Goal: Task Accomplishment & Management: Manage account settings

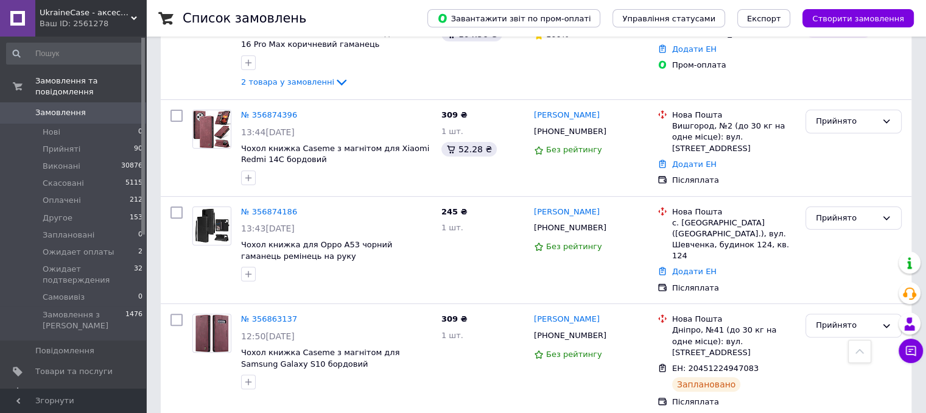
scroll to position [304, 0]
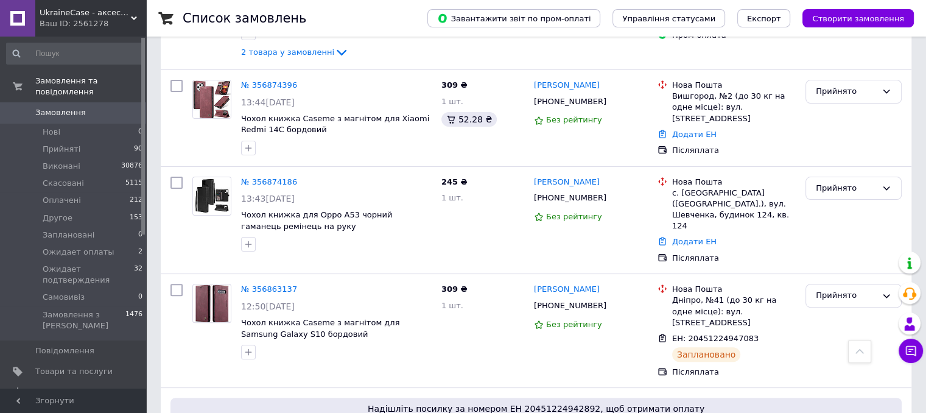
click at [46, 107] on span "Замовлення" at bounding box center [60, 112] width 51 height 11
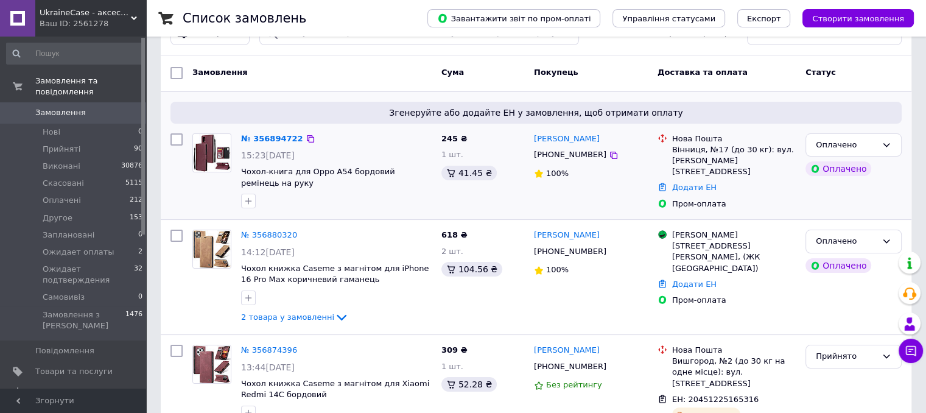
scroll to position [61, 0]
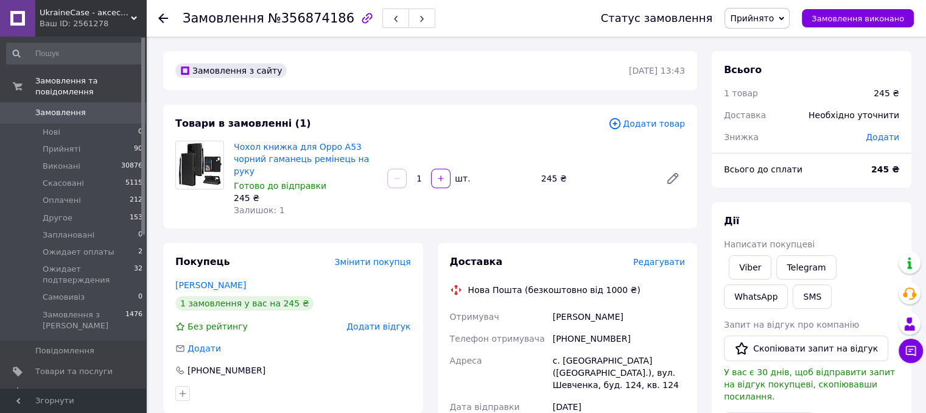
click at [666, 257] on span "Редагувати" at bounding box center [659, 262] width 52 height 10
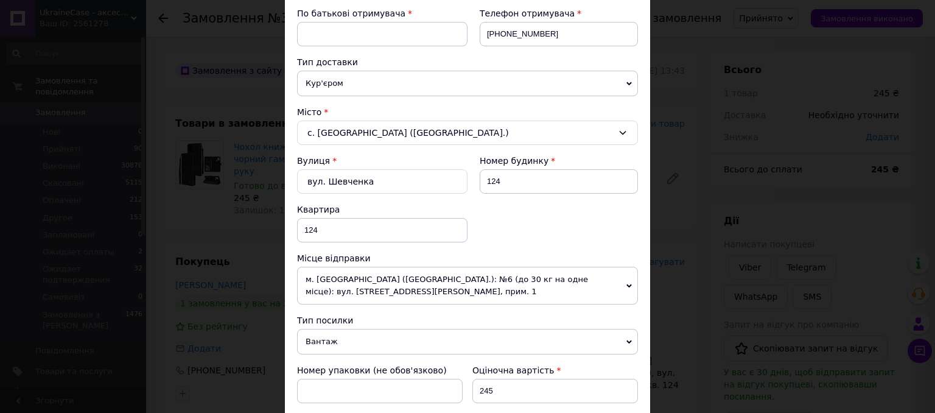
scroll to position [244, 0]
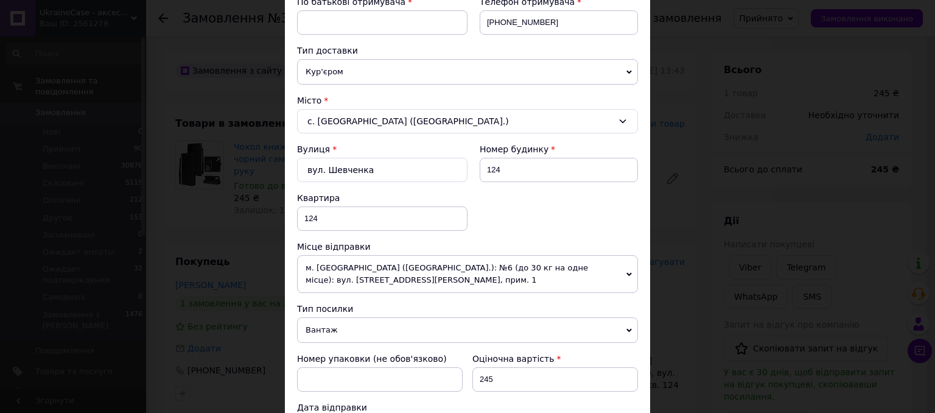
click at [361, 323] on span "Вантаж" at bounding box center [467, 330] width 341 height 26
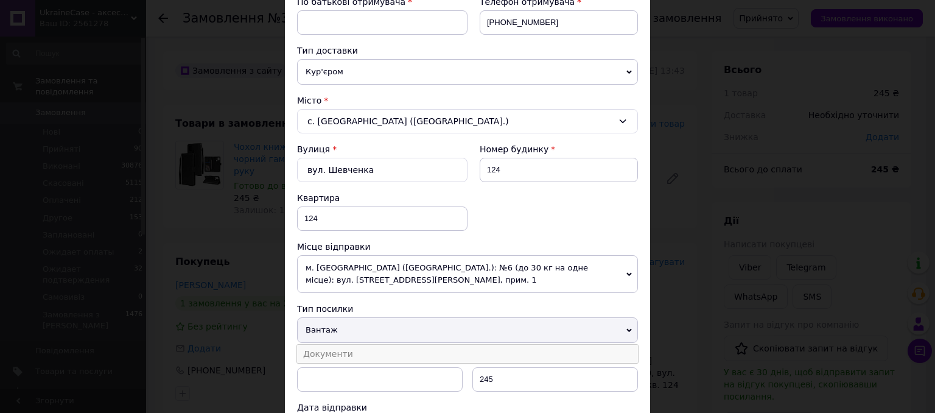
click at [364, 350] on li "Документи" at bounding box center [467, 354] width 341 height 18
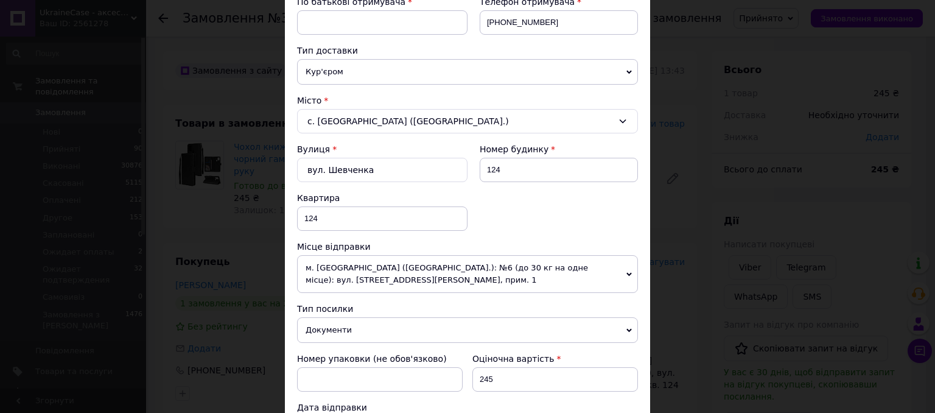
scroll to position [585, 0]
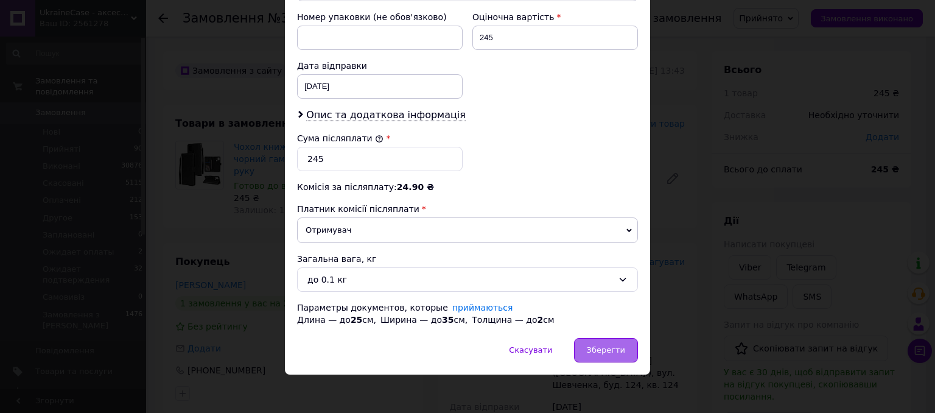
click at [623, 354] on div "Зберегти" at bounding box center [606, 350] width 64 height 24
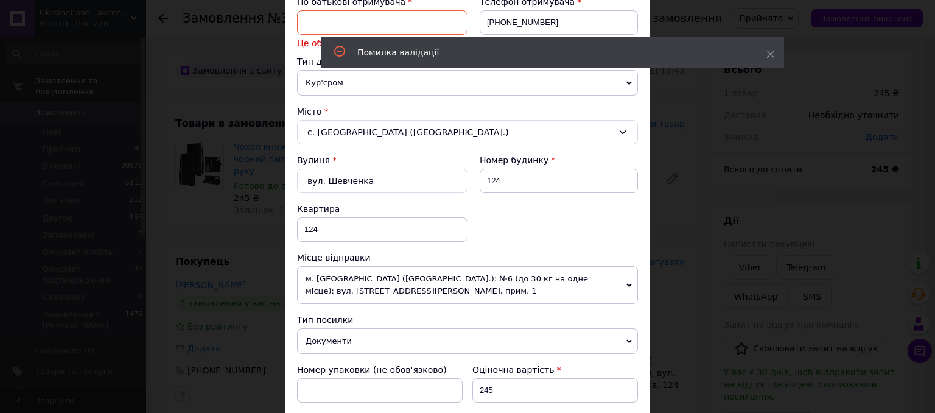
scroll to position [183, 0]
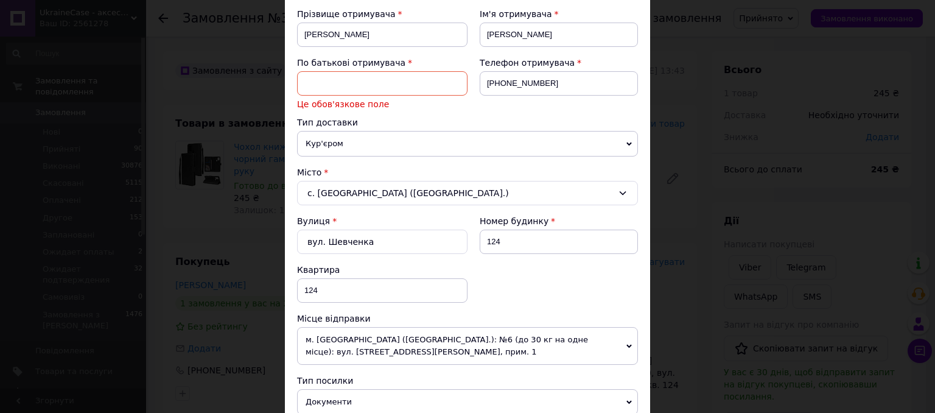
click at [325, 80] on input at bounding box center [382, 83] width 170 height 24
type input "Олександрівна"
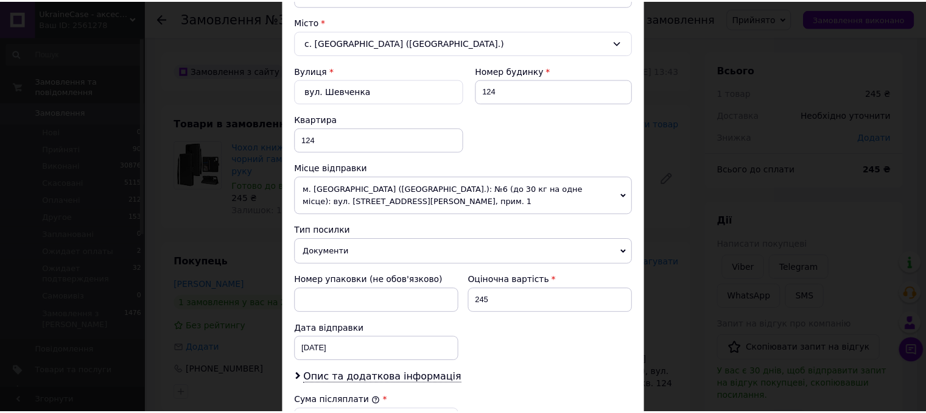
scroll to position [548, 0]
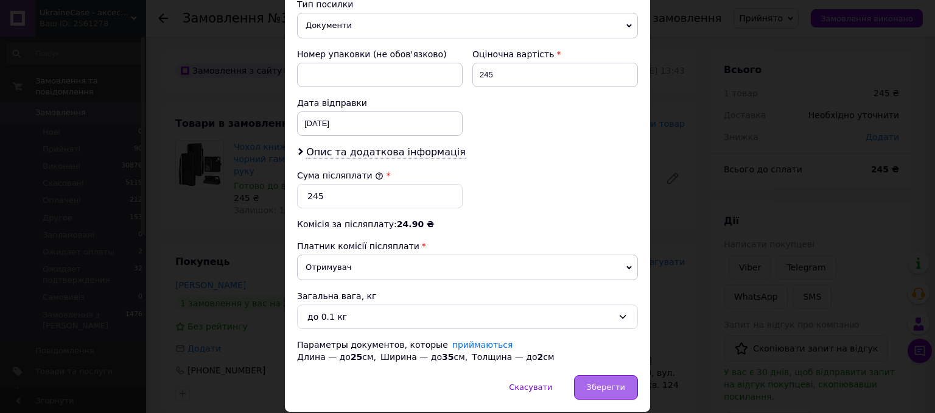
click at [606, 382] on span "Зберегти" at bounding box center [606, 386] width 38 height 9
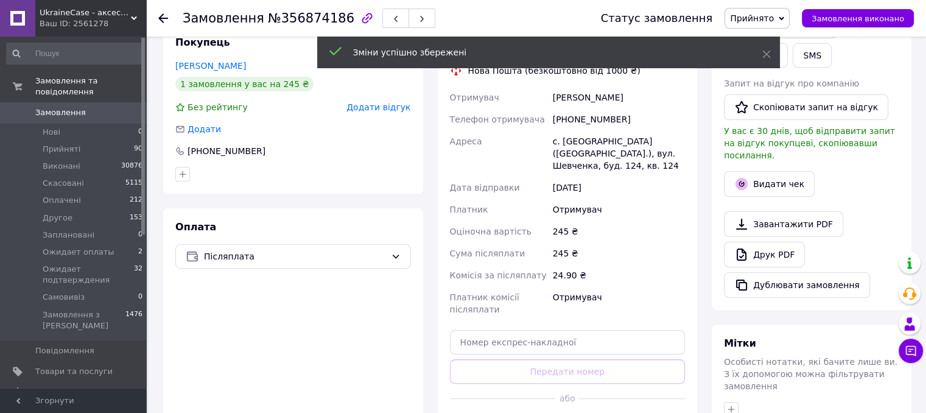
scroll to position [244, 0]
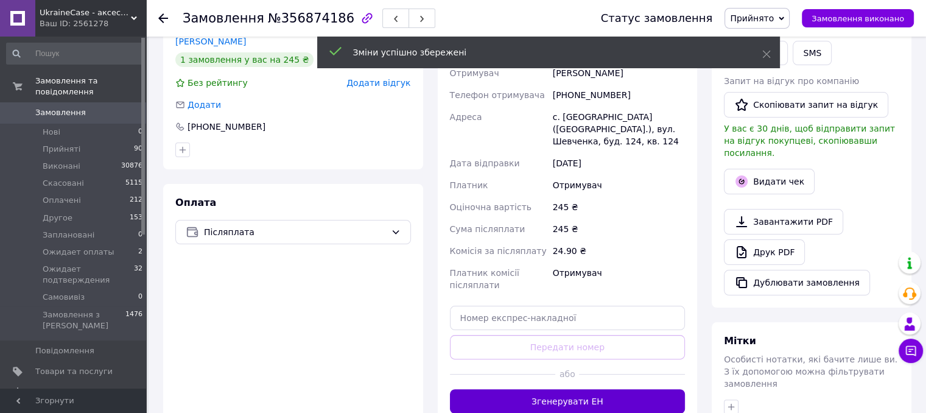
click at [604, 389] on button "Згенерувати ЕН" at bounding box center [568, 401] width 236 height 24
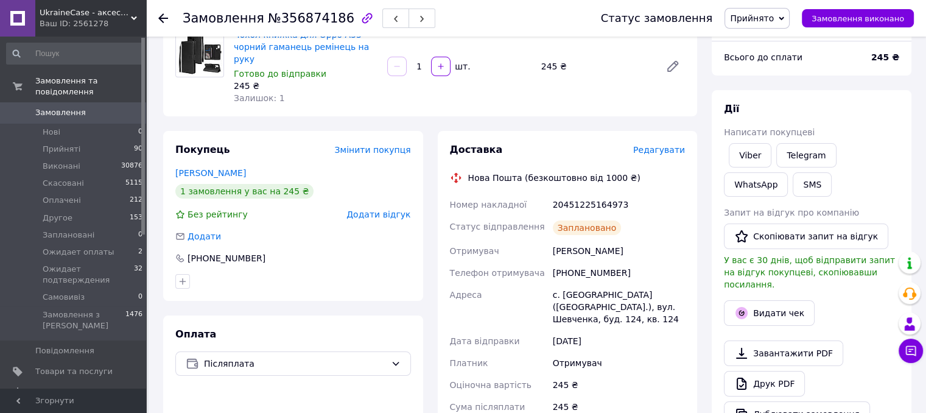
scroll to position [0, 0]
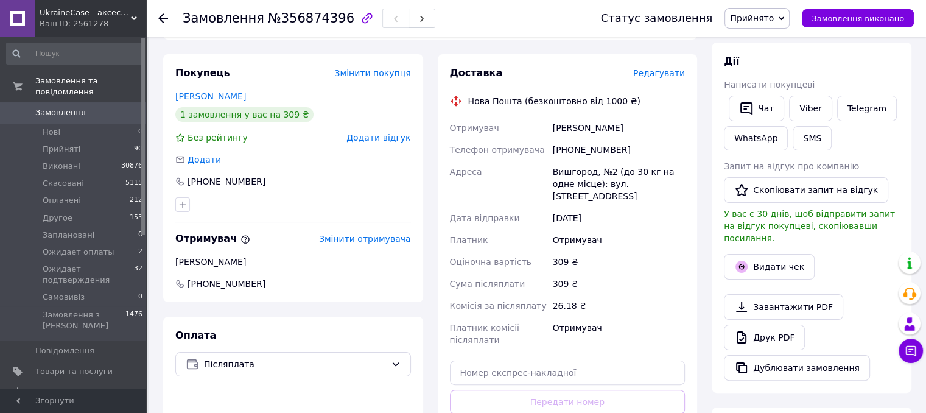
scroll to position [244, 0]
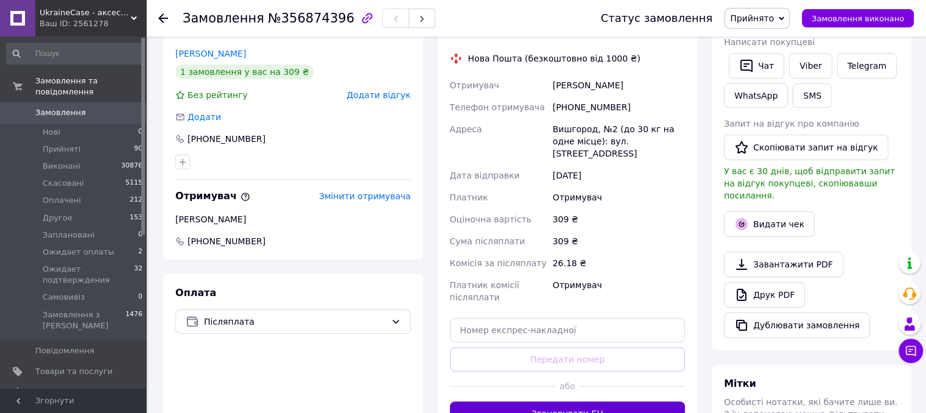
click at [581, 401] on button "Згенерувати ЕН" at bounding box center [568, 413] width 236 height 24
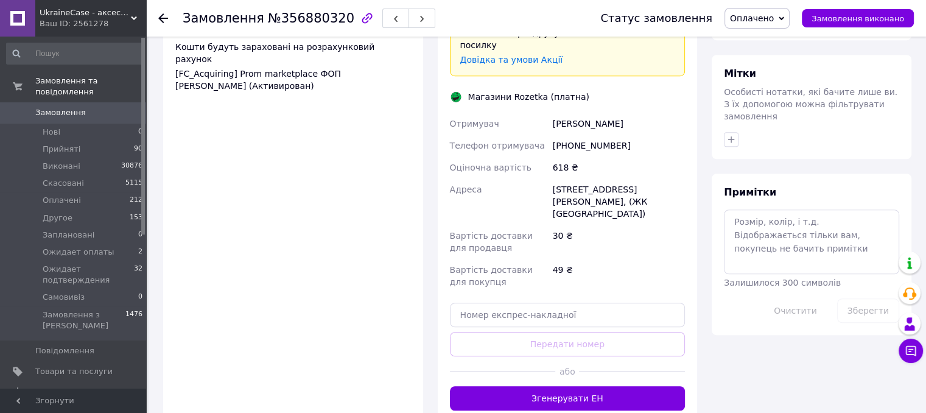
scroll to position [913, 0]
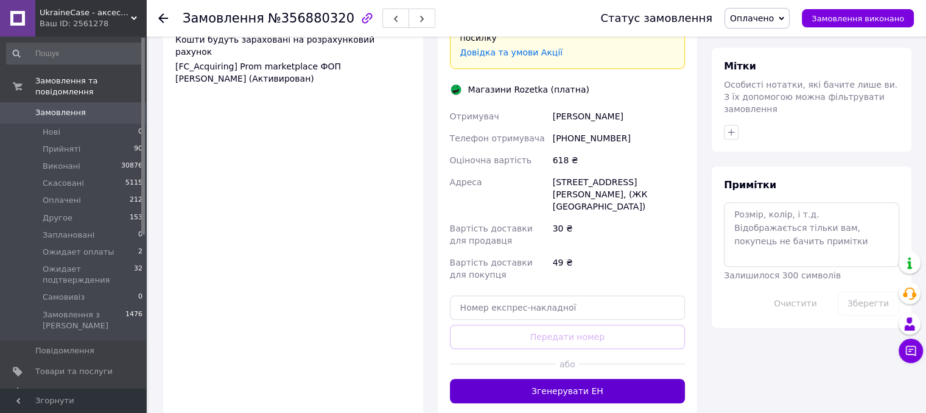
click at [536, 379] on button "Згенерувати ЕН" at bounding box center [568, 391] width 236 height 24
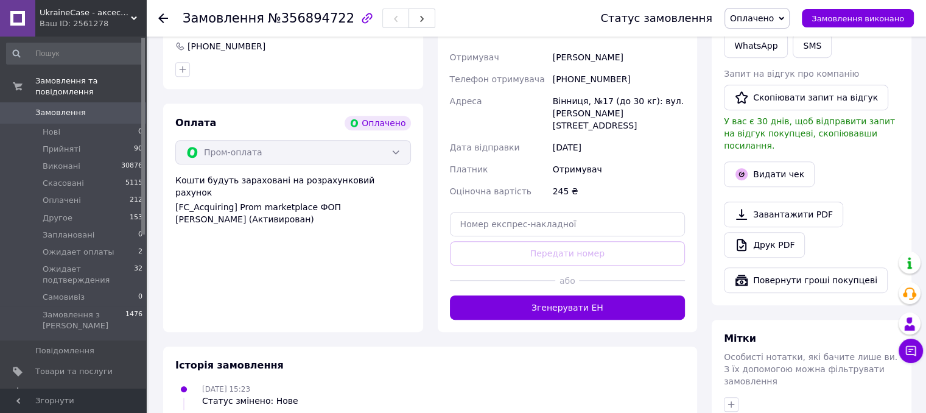
scroll to position [670, 0]
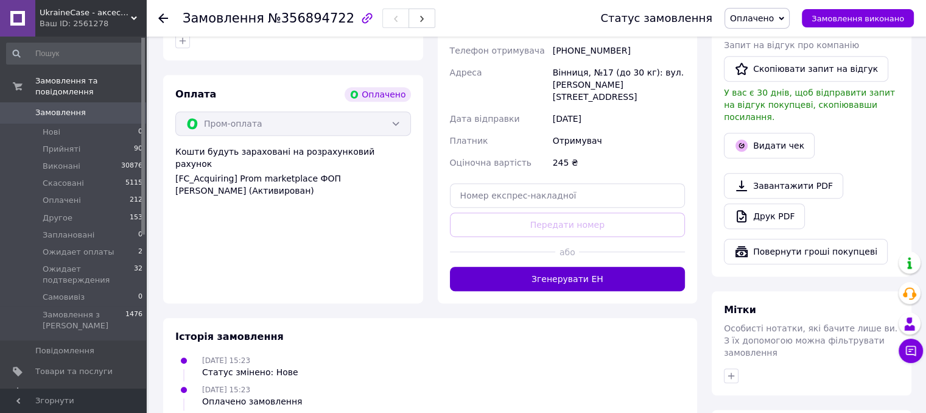
click at [542, 267] on button "Згенерувати ЕН" at bounding box center [568, 279] width 236 height 24
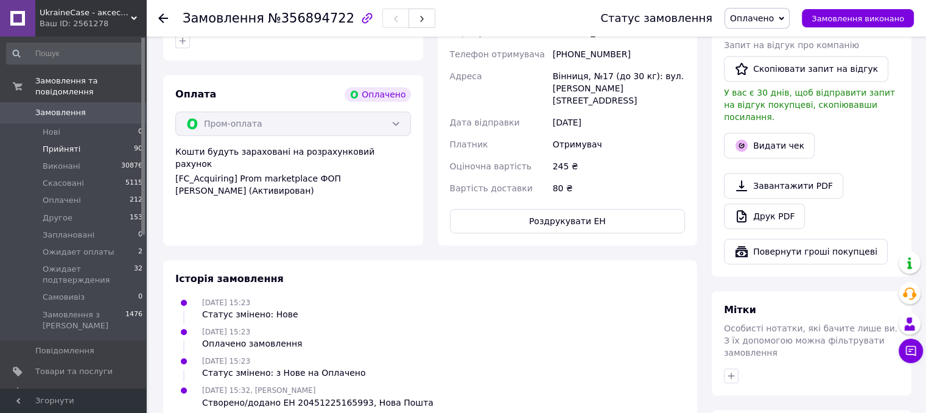
click at [85, 141] on li "Прийняті 90" at bounding box center [75, 149] width 150 height 17
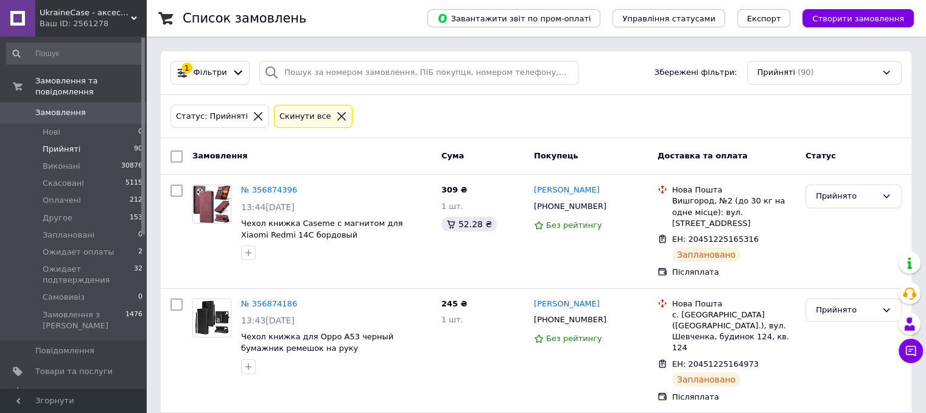
click at [253, 114] on icon at bounding box center [258, 116] width 11 height 11
